Goal: Download file/media

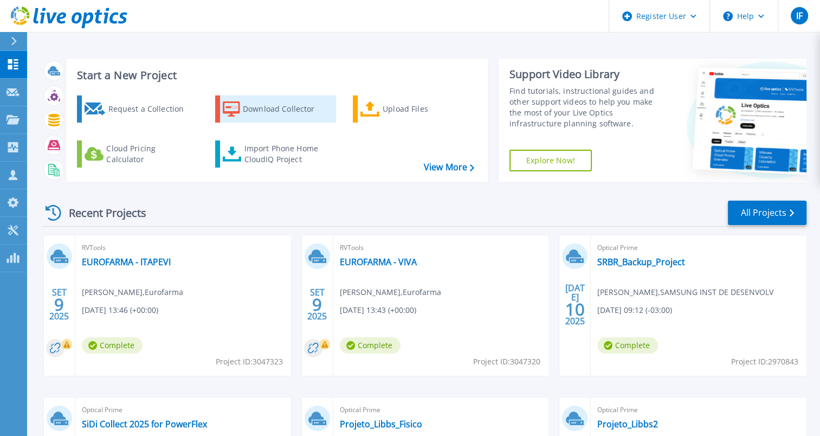
click at [290, 104] on div "Download Collector" at bounding box center [286, 109] width 87 height 22
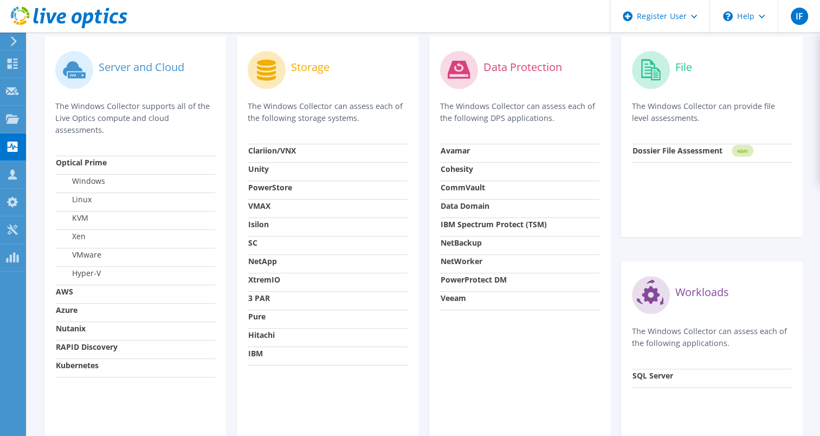
scroll to position [325, 0]
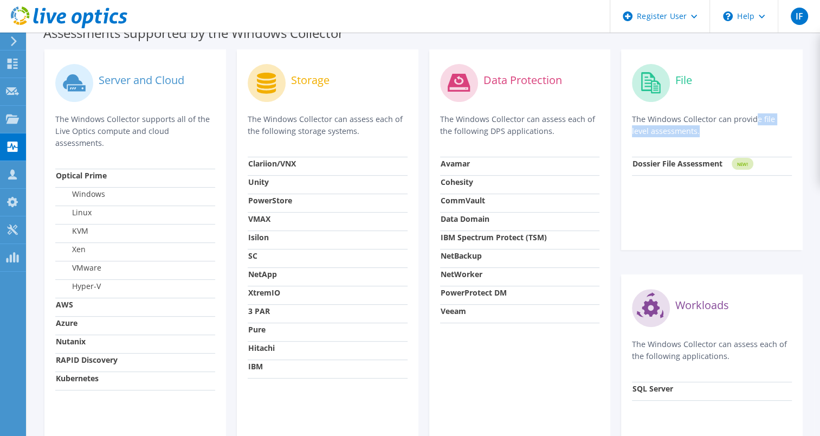
drag, startPoint x: 644, startPoint y: 119, endPoint x: 715, endPoint y: 146, distance: 76.5
click at [715, 146] on div "File The Windows Collector can provide file level assessments." at bounding box center [712, 108] width 160 height 96
drag, startPoint x: 715, startPoint y: 146, endPoint x: 687, endPoint y: 193, distance: 55.4
click at [687, 193] on div "File The Windows Collector can provide file level assessments. Dossier File Ass…" at bounding box center [712, 149] width 182 height 200
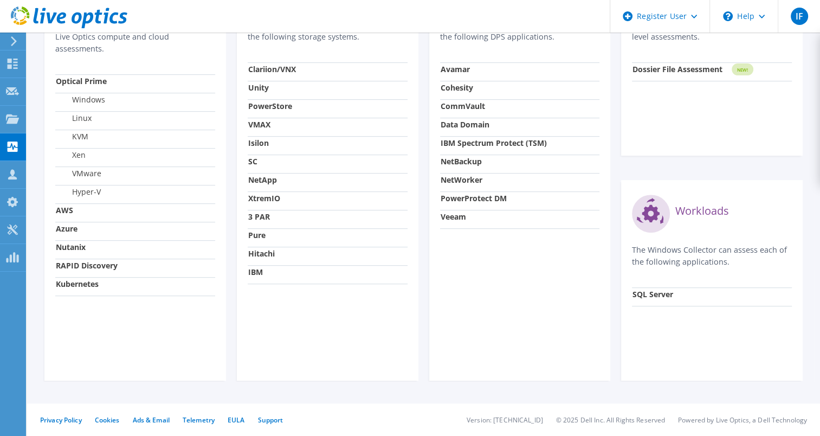
click at [491, 258] on div "Data Protection The Windows Collector can assess each of the following DPS appl…" at bounding box center [520, 167] width 182 height 425
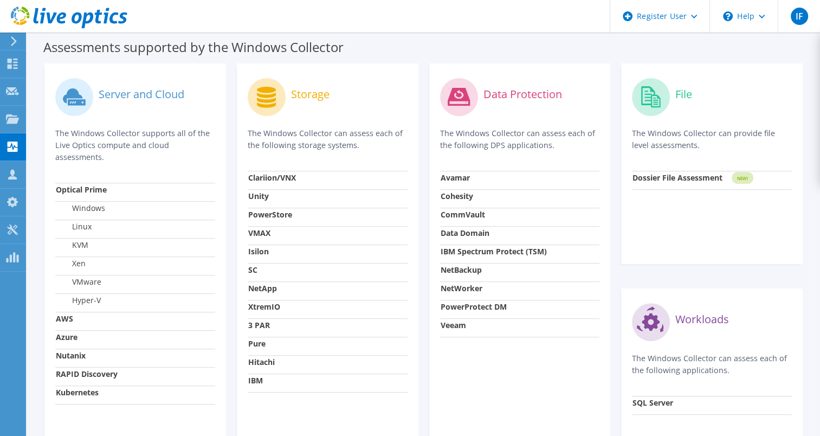
click at [684, 178] on strong "Dossier File Assessment" at bounding box center [677, 177] width 90 height 10
click at [710, 178] on strong "Dossier File Assessment" at bounding box center [677, 177] width 90 height 10
click at [704, 205] on div "File The Windows Collector can provide file level assessments. Dossier File Ass…" at bounding box center [712, 163] width 182 height 200
click at [684, 89] on label "File" at bounding box center [683, 94] width 17 height 11
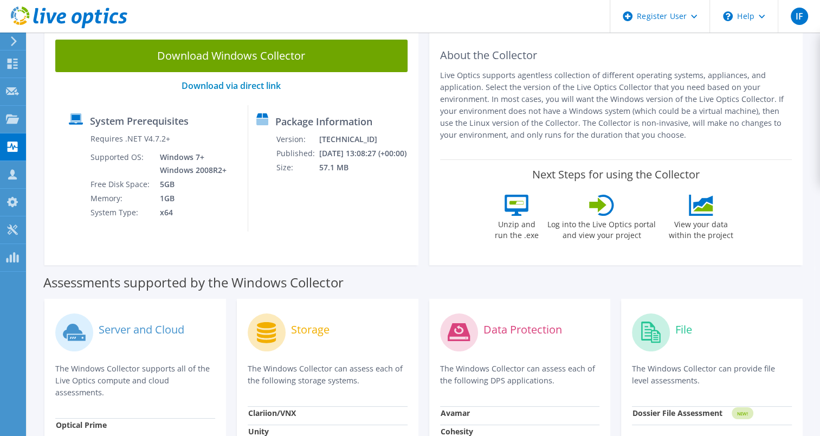
scroll to position [0, 0]
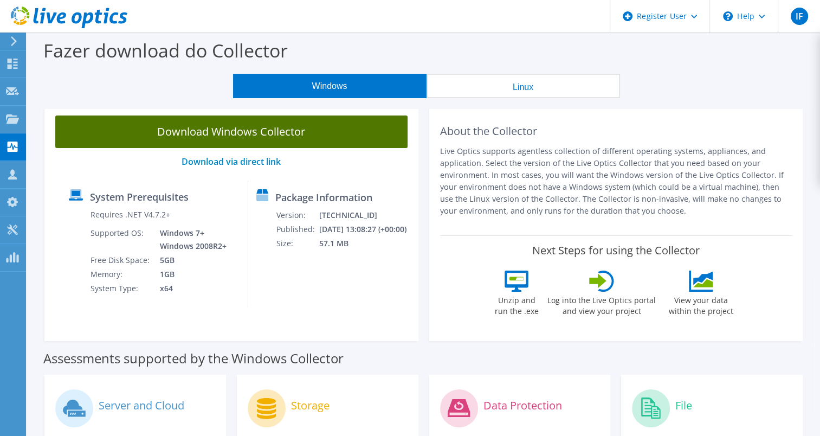
click at [351, 134] on link "Download Windows Collector" at bounding box center [231, 131] width 352 height 33
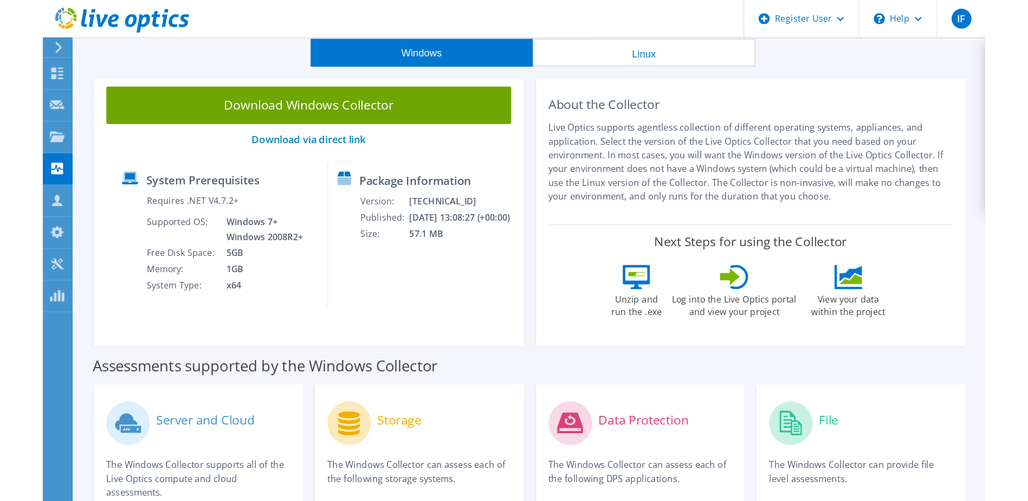
scroll to position [40, 0]
